Goal: Information Seeking & Learning: Learn about a topic

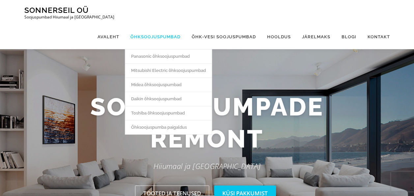
click at [164, 24] on link "Õhksoojuspumbad" at bounding box center [155, 36] width 61 height 25
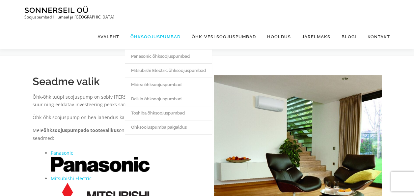
click at [158, 24] on link "Õhksoojuspumbad" at bounding box center [155, 36] width 61 height 25
click at [165, 63] on link "Mitsubishi Electric õhksoojuspumbad" at bounding box center [168, 70] width 87 height 14
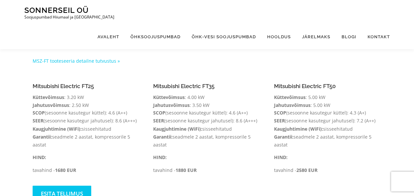
scroll to position [496, 0]
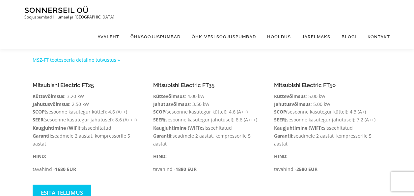
click at [173, 82] on h4 "Mitsubishi Electric FT35" at bounding box center [207, 85] width 108 height 6
click at [108, 57] on link "MSZ-FT tooteseeria detailne tutvustus »" at bounding box center [76, 60] width 87 height 6
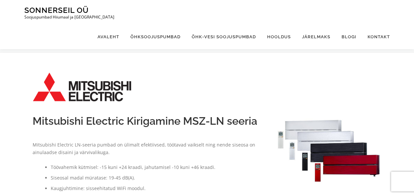
scroll to position [0, 0]
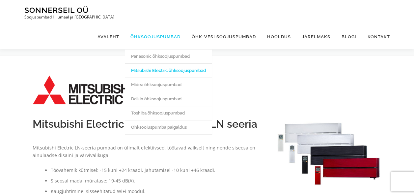
click at [175, 24] on link "Õhksoojuspumbad" at bounding box center [155, 36] width 61 height 25
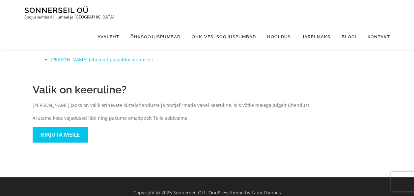
scroll to position [349, 0]
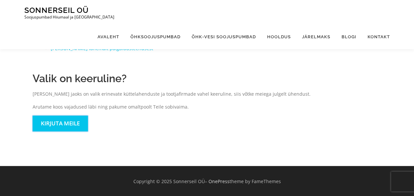
click at [67, 122] on link "Kirjuta meile" at bounding box center [60, 122] width 55 height 15
